Goal: Navigation & Orientation: Find specific page/section

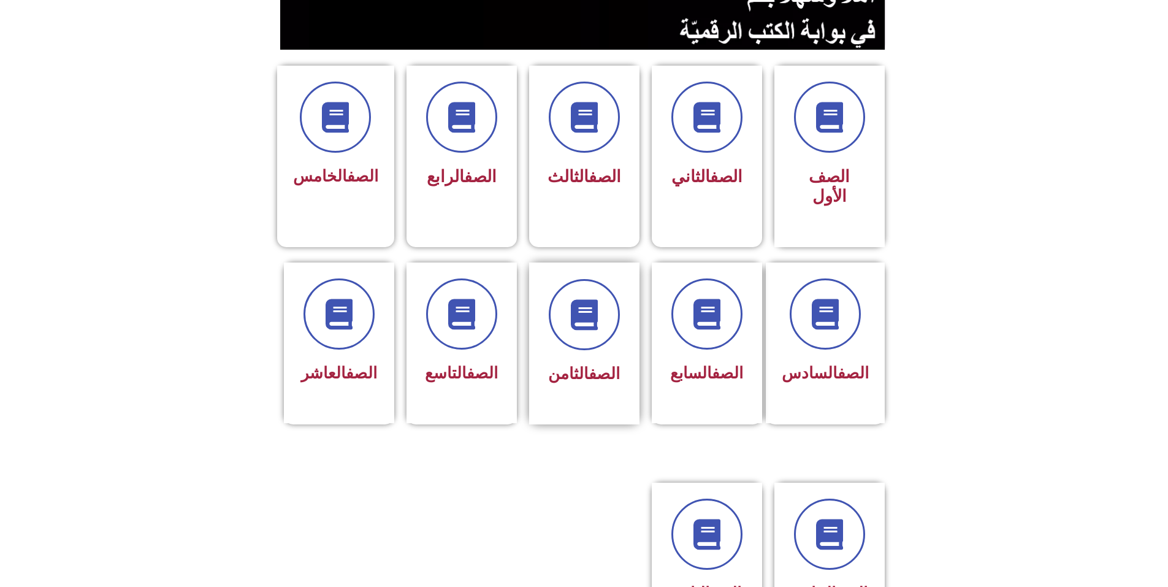
scroll to position [429, 0]
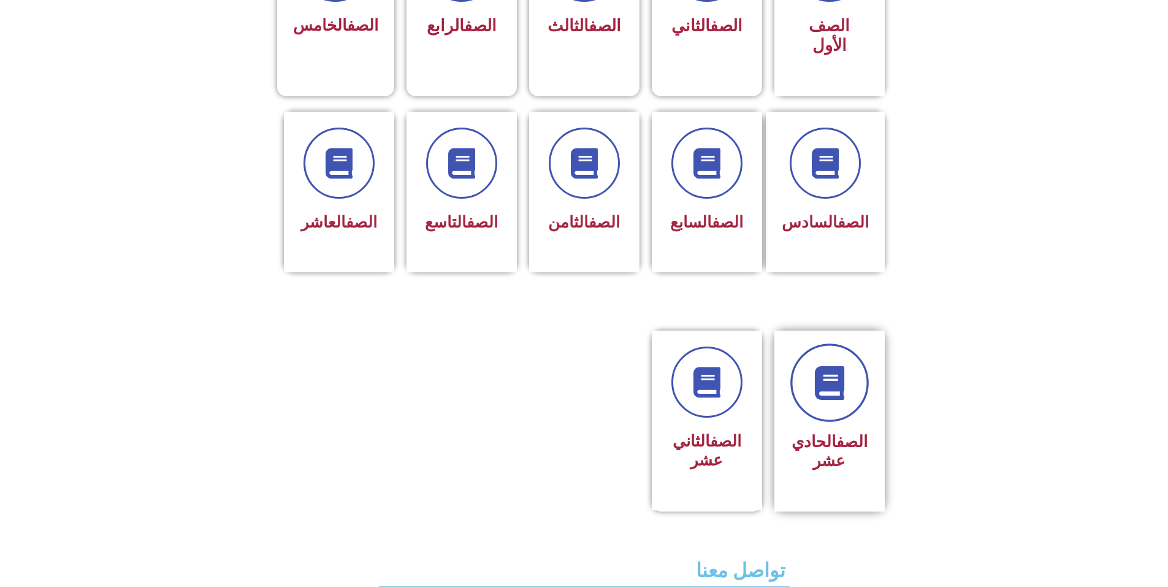
click at [819, 366] on icon at bounding box center [829, 383] width 34 height 34
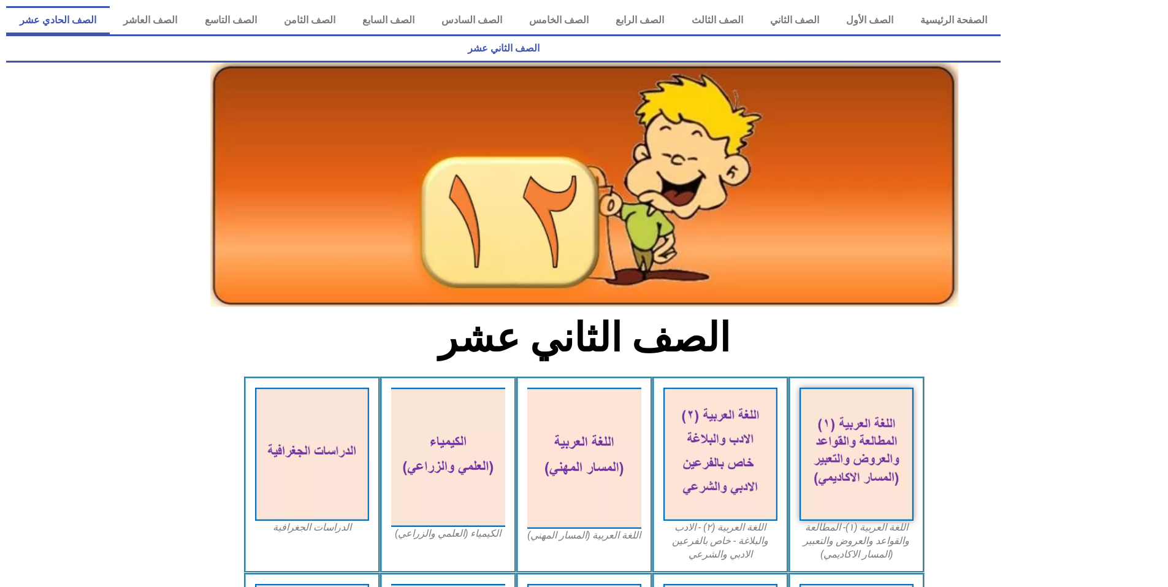
click at [110, 27] on link "الصف الحادي عشر" at bounding box center [58, 20] width 104 height 28
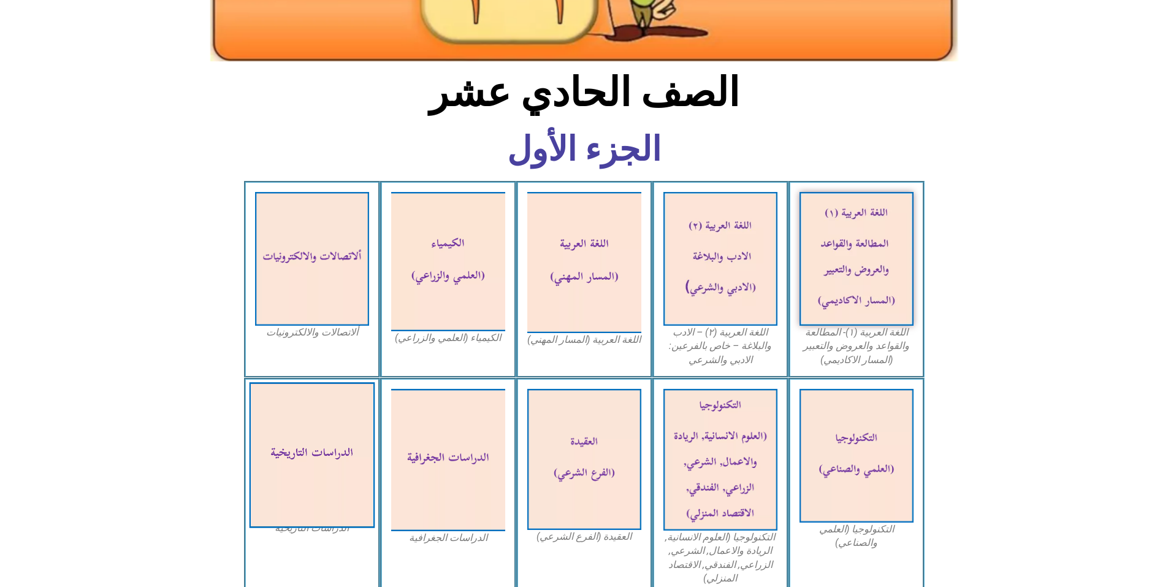
scroll to position [245, 0]
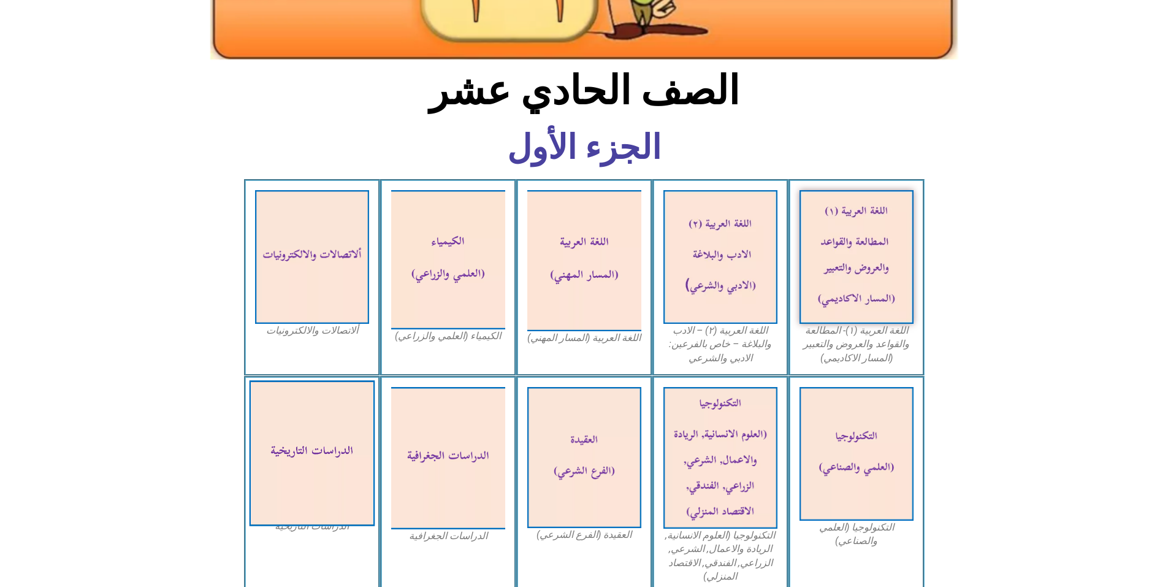
click at [334, 394] on img at bounding box center [312, 453] width 126 height 146
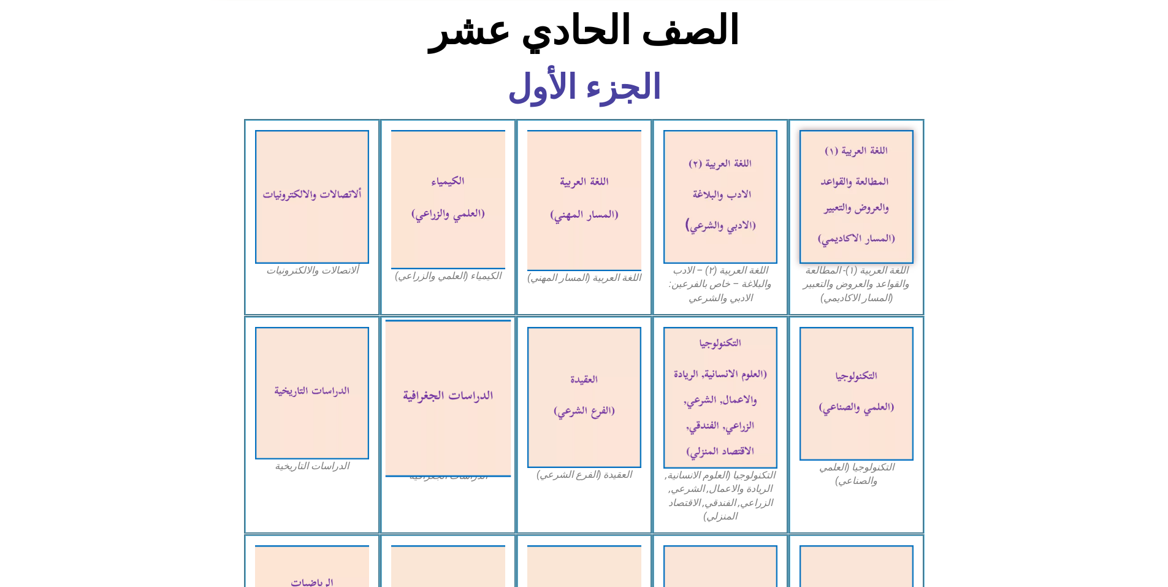
scroll to position [307, 0]
click at [422, 360] on img at bounding box center [448, 396] width 126 height 157
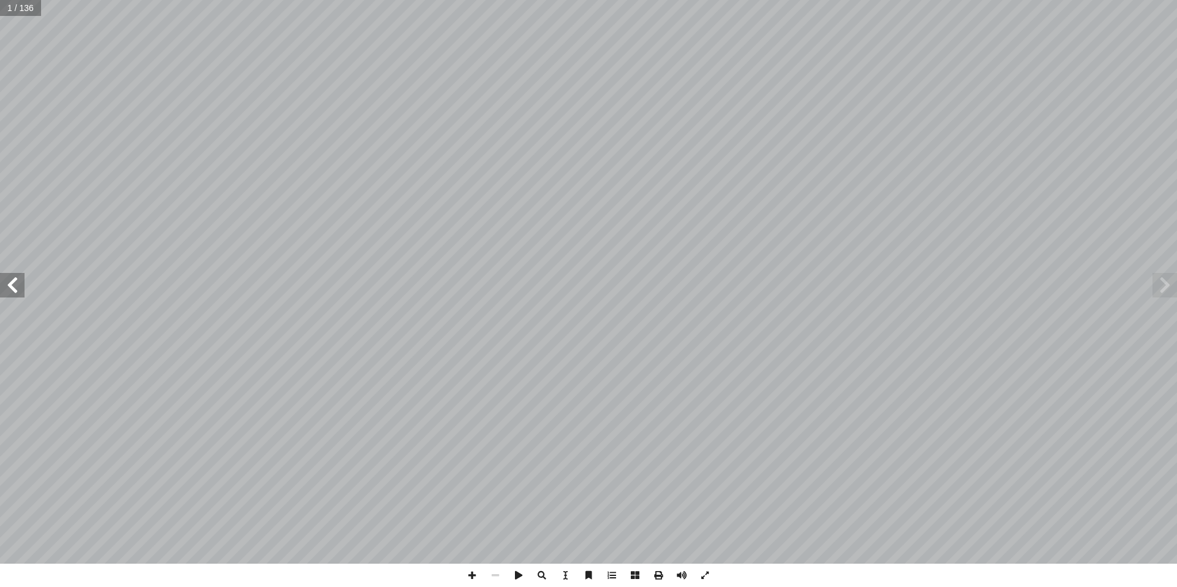
click at [23, 286] on span at bounding box center [12, 285] width 25 height 25
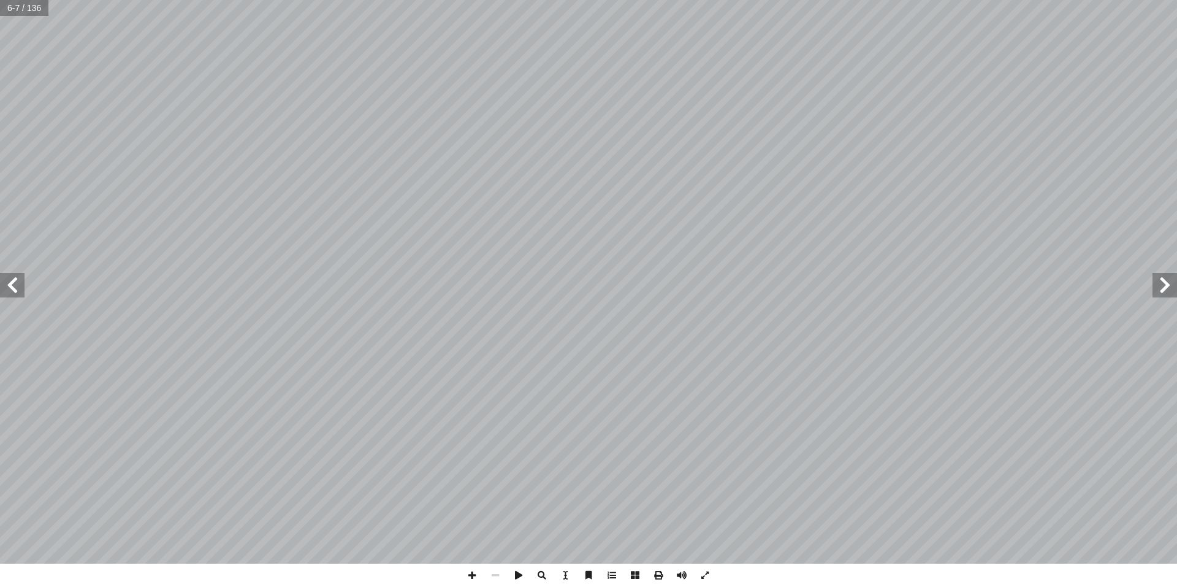
click at [23, 286] on span at bounding box center [12, 285] width 25 height 25
click at [15, 291] on span at bounding box center [12, 285] width 25 height 25
click at [675, 573] on span at bounding box center [681, 574] width 23 height 23
